Goal: Check status: Check status

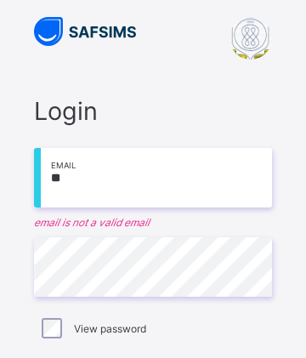
type input "**********"
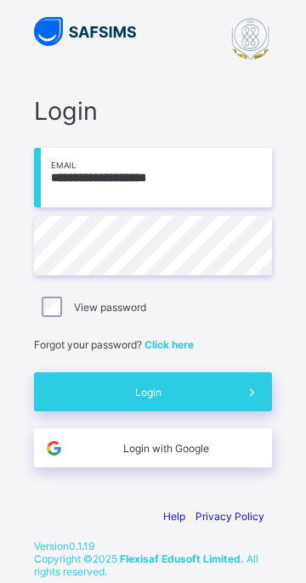
click at [219, 357] on span "Login" at bounding box center [148, 392] width 169 height 13
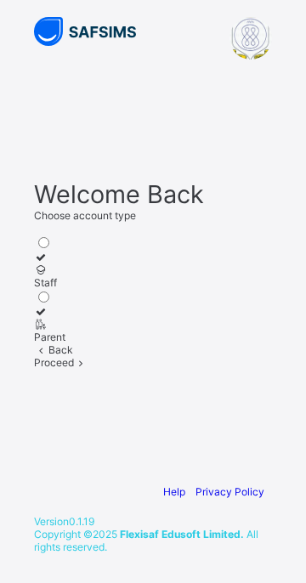
click at [48, 270] on icon at bounding box center [41, 270] width 14 height 13
click at [200, 357] on div "Proceed" at bounding box center [153, 362] width 238 height 13
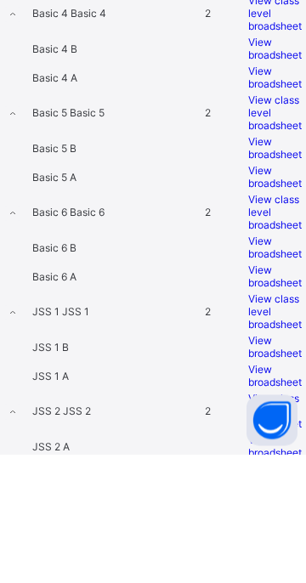
click at [279, 262] on td "View class level broadsheet" at bounding box center [274, 242] width 55 height 40
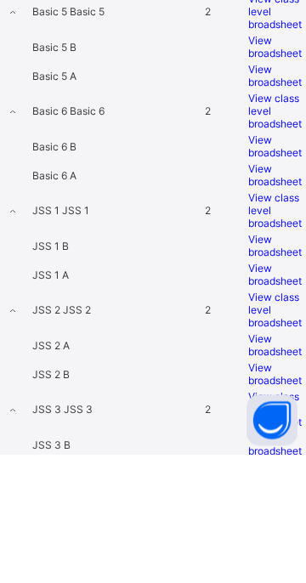
scroll to position [941, 0]
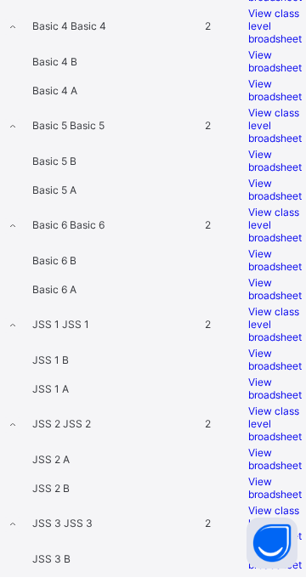
click at [273, 109] on span "View broadsheet" at bounding box center [275, 96] width 54 height 26
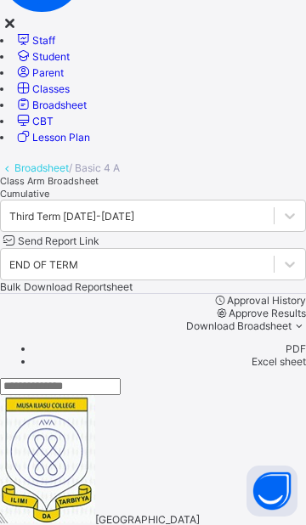
scroll to position [140, 0]
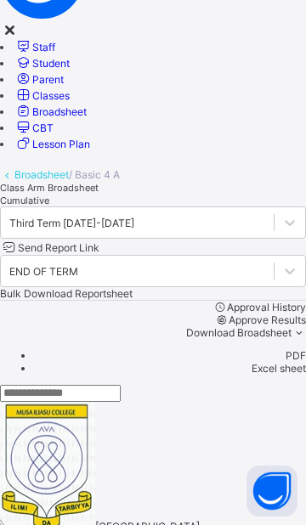
click at [49, 195] on span "Cumulative" at bounding box center [24, 201] width 49 height 12
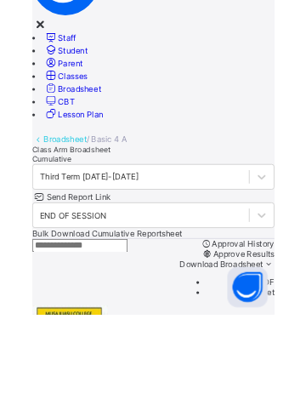
scroll to position [0, 0]
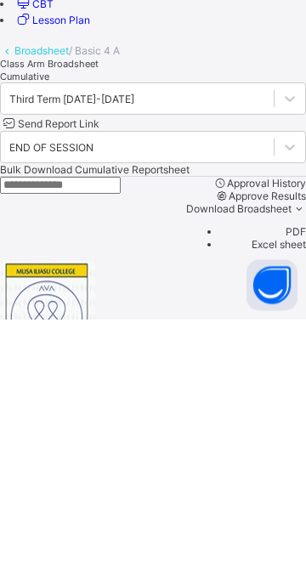
click at [86, 357] on input "text" at bounding box center [60, 449] width 121 height 17
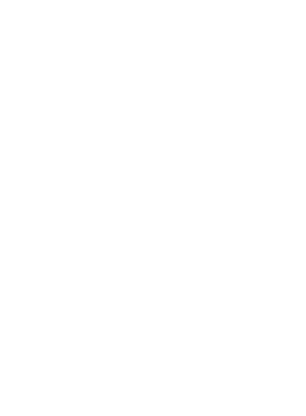
scroll to position [137, 0]
type input "****"
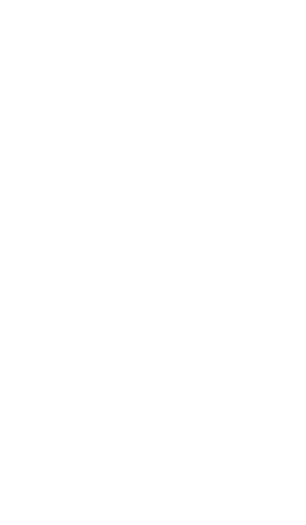
scroll to position [0, 0]
